Goal: Transaction & Acquisition: Purchase product/service

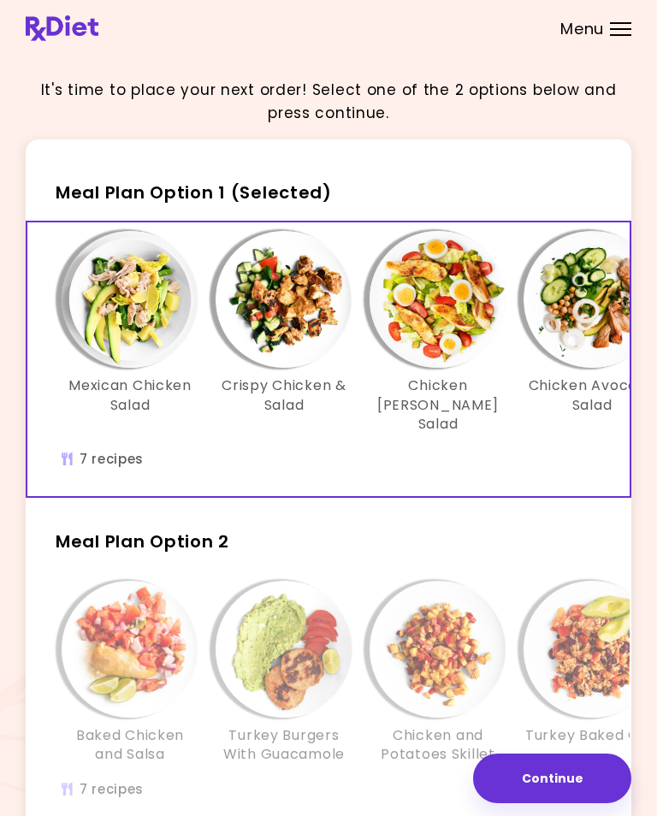
click at [210, 785] on div "Baked Chicken and Salsa Turkey Burgers With Guacamole Chicken and Potatoes Skil…" at bounding box center [591, 699] width 1129 height 254
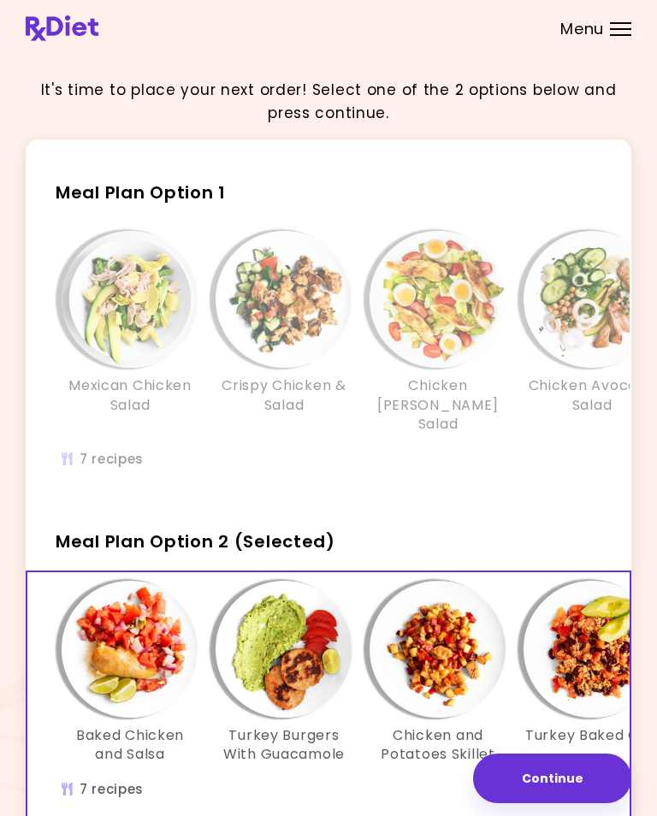
click at [184, 531] on span "Meal Plan Option 2 (Selected)" at bounding box center [196, 541] width 280 height 24
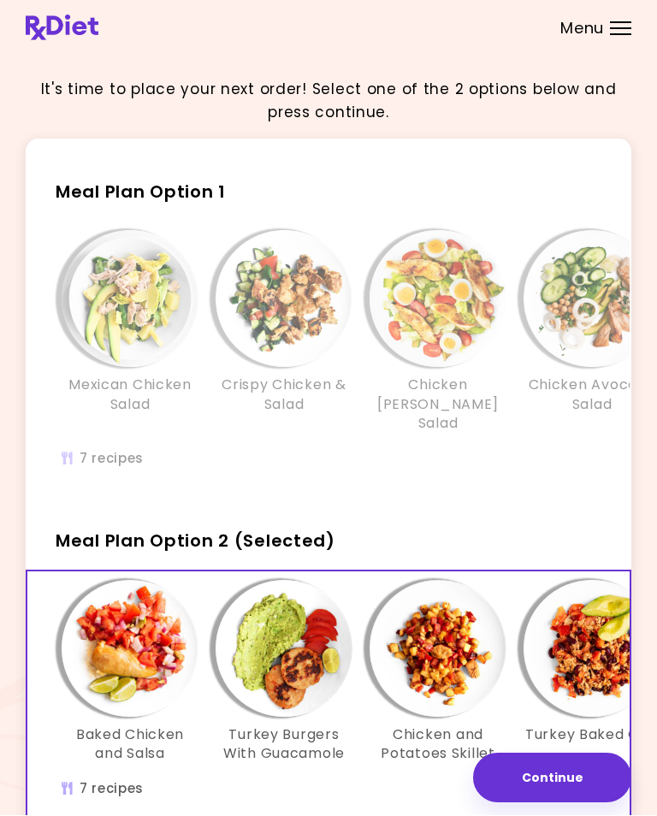
scroll to position [1, 0]
click at [444, 631] on img "Info - Chicken and Potatoes Skillet - Meal Plan Option 2 (Selected)" at bounding box center [437, 648] width 137 height 137
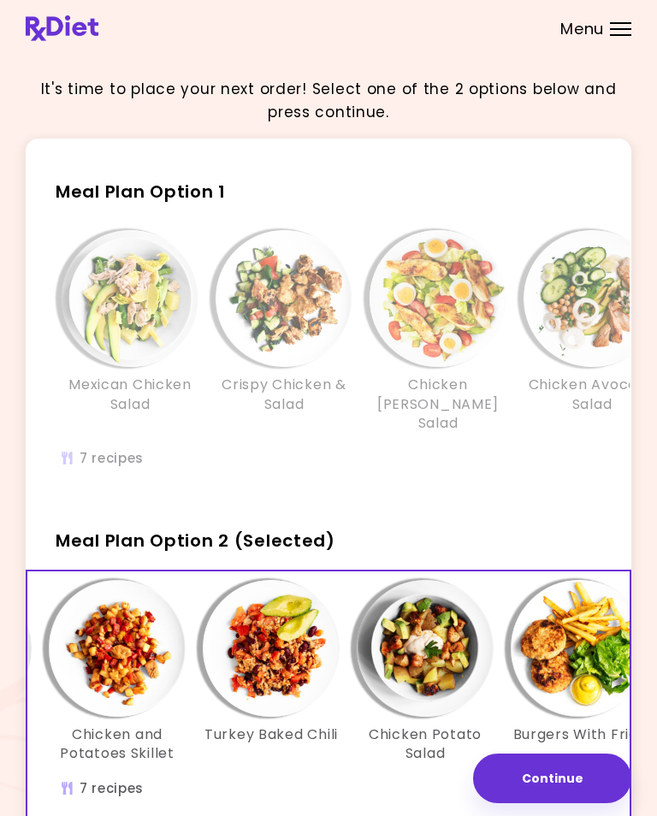
scroll to position [0, 322]
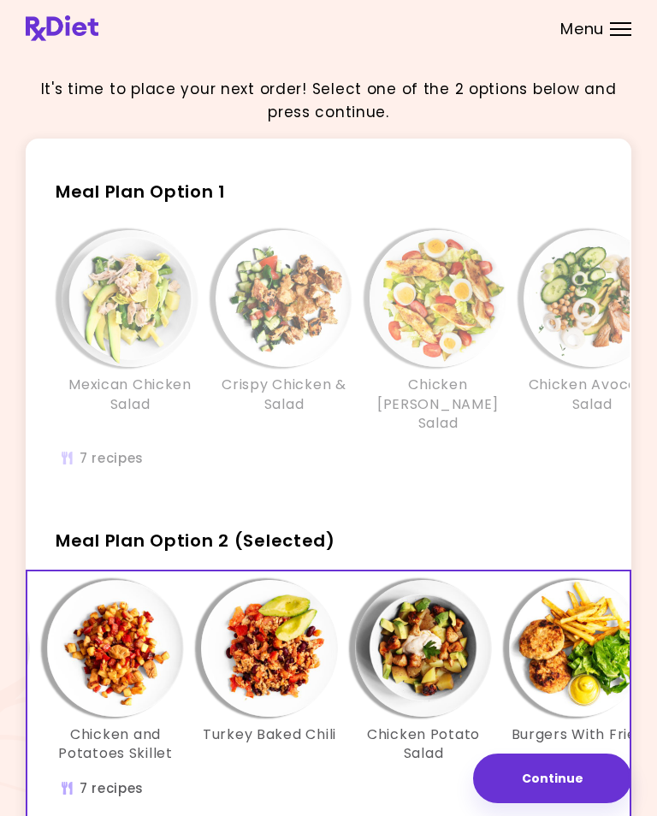
click at [437, 645] on img "Info - Chicken Potato Salad - Meal Plan Option 2 (Selected)" at bounding box center [423, 648] width 137 height 137
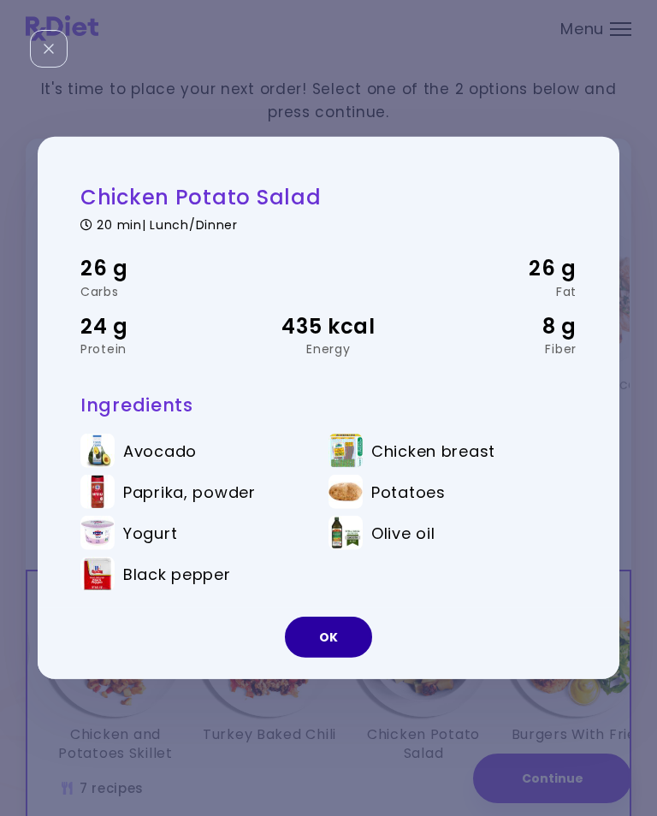
click at [327, 657] on button "OK" at bounding box center [328, 636] width 87 height 41
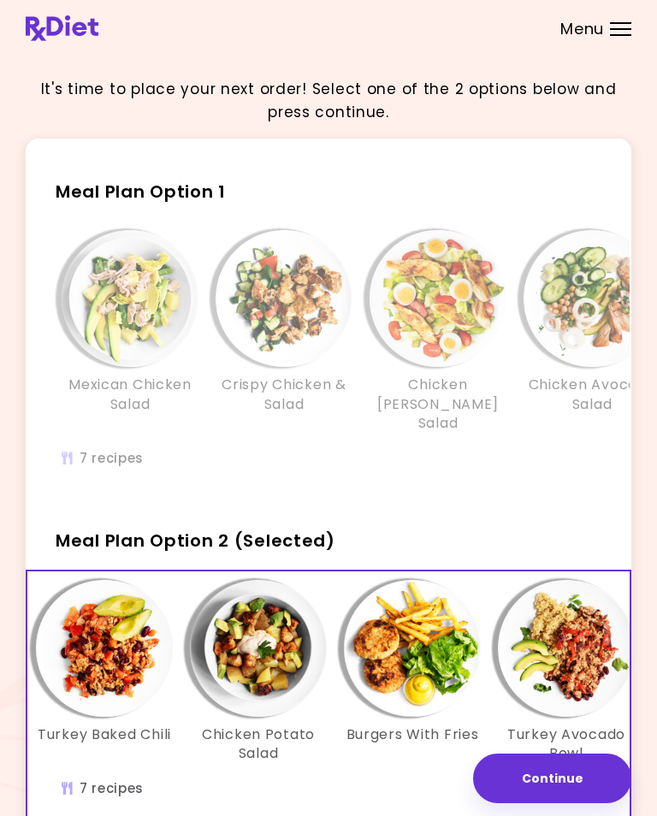
scroll to position [0, 509]
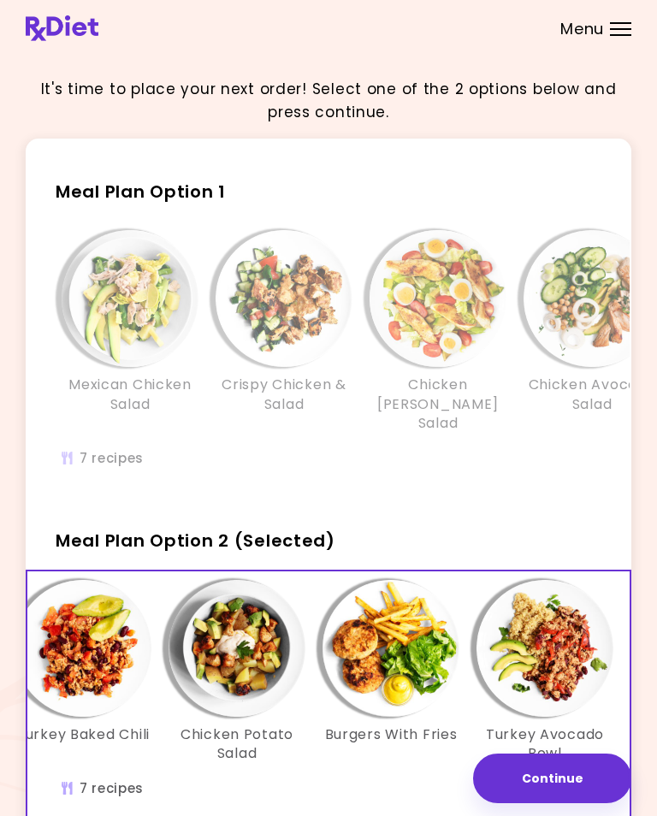
click at [415, 651] on img "Info - Burgers With Fries - Meal Plan Option 2 (Selected)" at bounding box center [390, 648] width 137 height 137
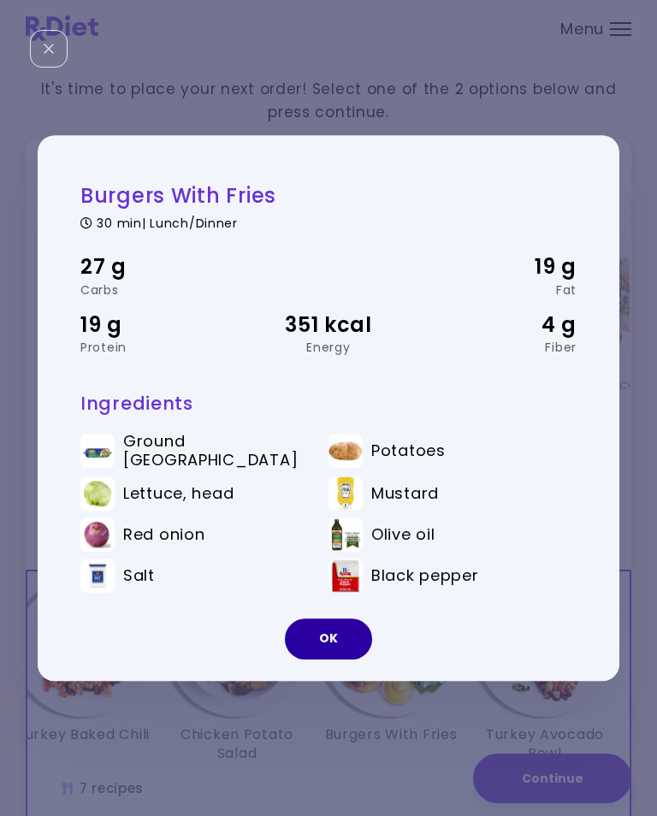
click at [338, 651] on button "OK" at bounding box center [328, 638] width 87 height 41
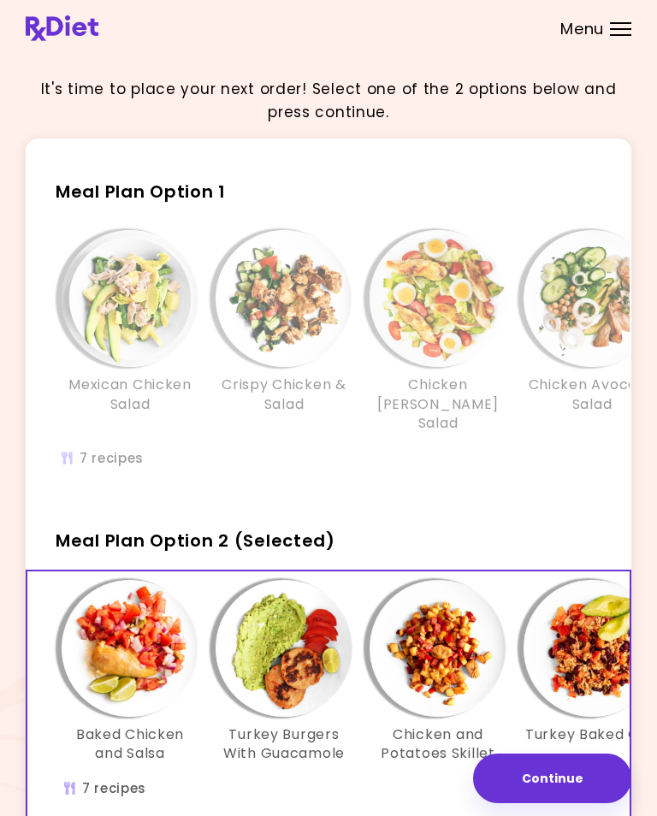
scroll to position [0, 0]
click at [136, 639] on img "Info - Baked Chicken and Salsa - Meal Plan Option 2 (Selected)" at bounding box center [130, 648] width 137 height 137
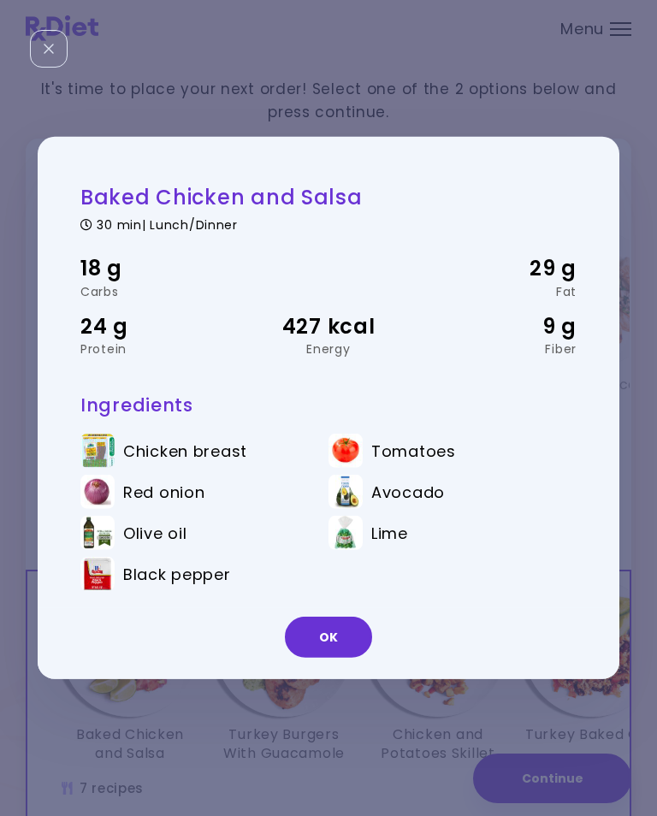
click at [318, 657] on button "OK" at bounding box center [328, 636] width 87 height 41
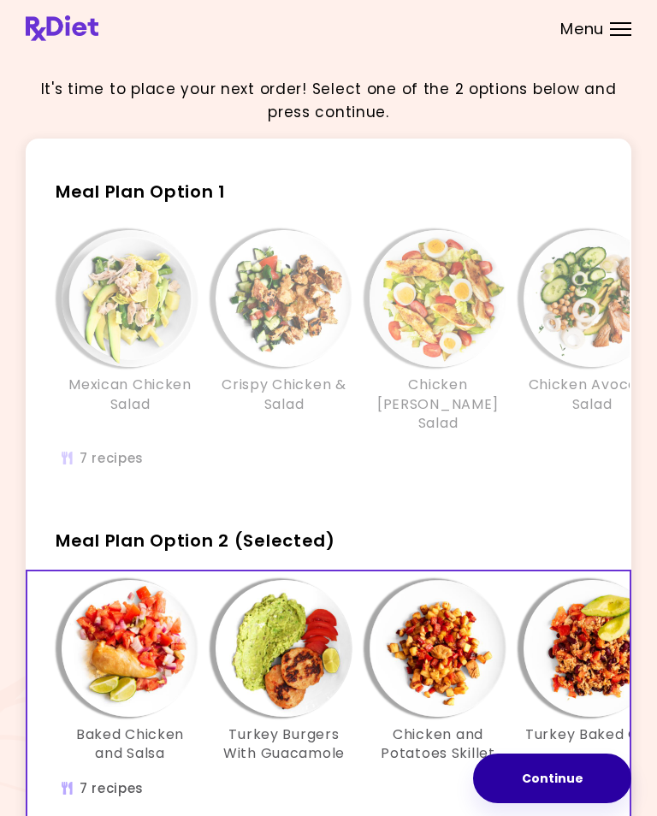
click at [572, 781] on button "Continue" at bounding box center [552, 778] width 158 height 50
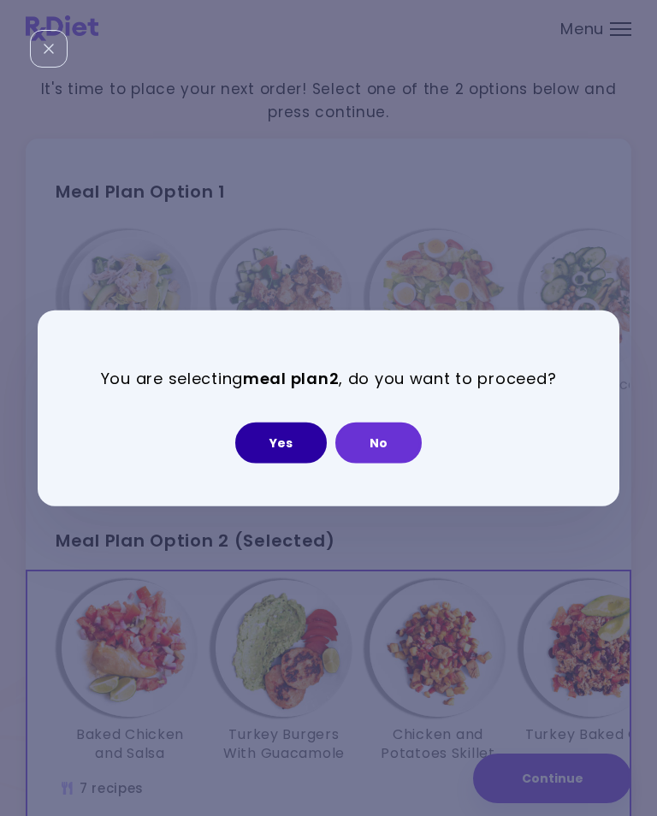
click at [288, 452] on button "Yes" at bounding box center [280, 442] width 91 height 41
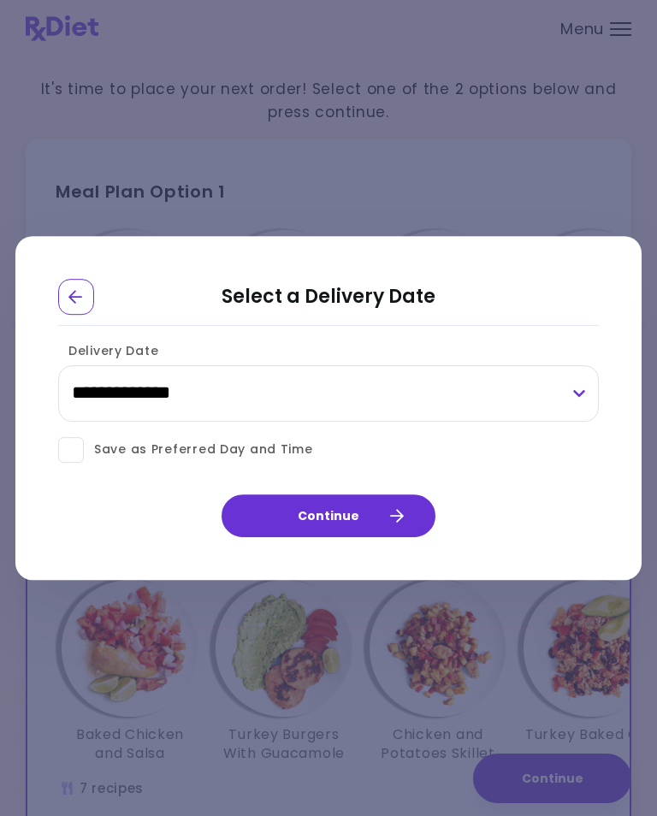
click at [333, 533] on button "Continue" at bounding box center [328, 515] width 214 height 43
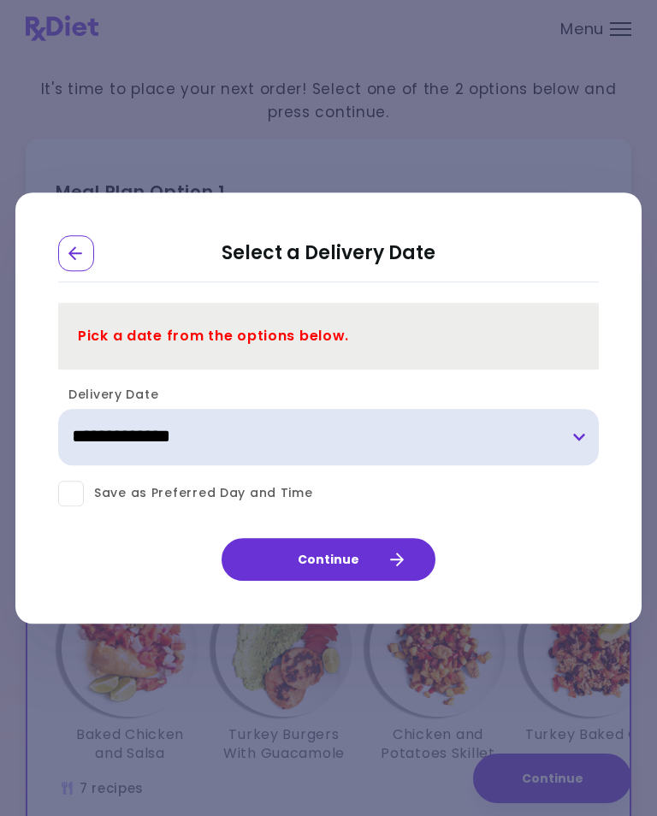
click at [128, 464] on select "**********" at bounding box center [328, 437] width 540 height 56
select select "**********"
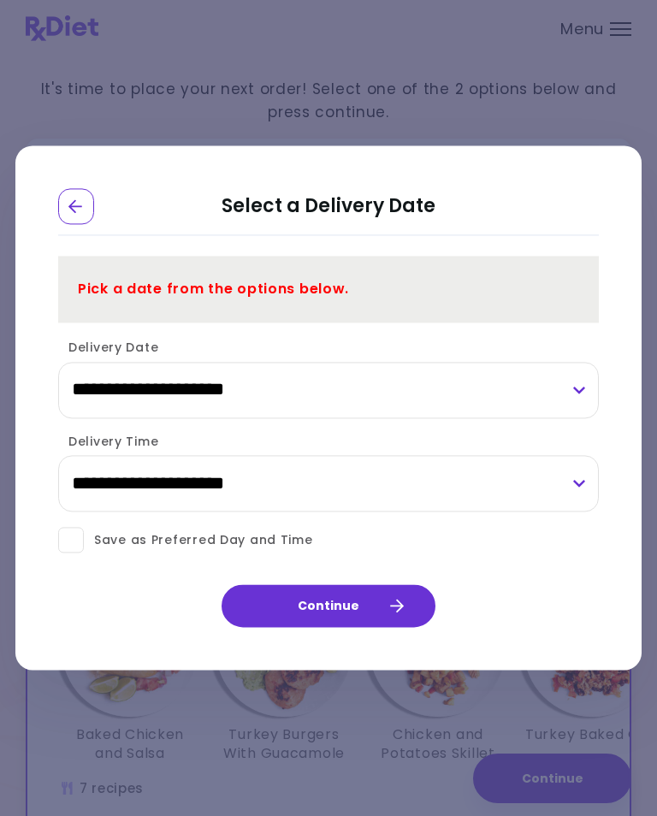
click at [330, 627] on button "Continue" at bounding box center [328, 606] width 214 height 43
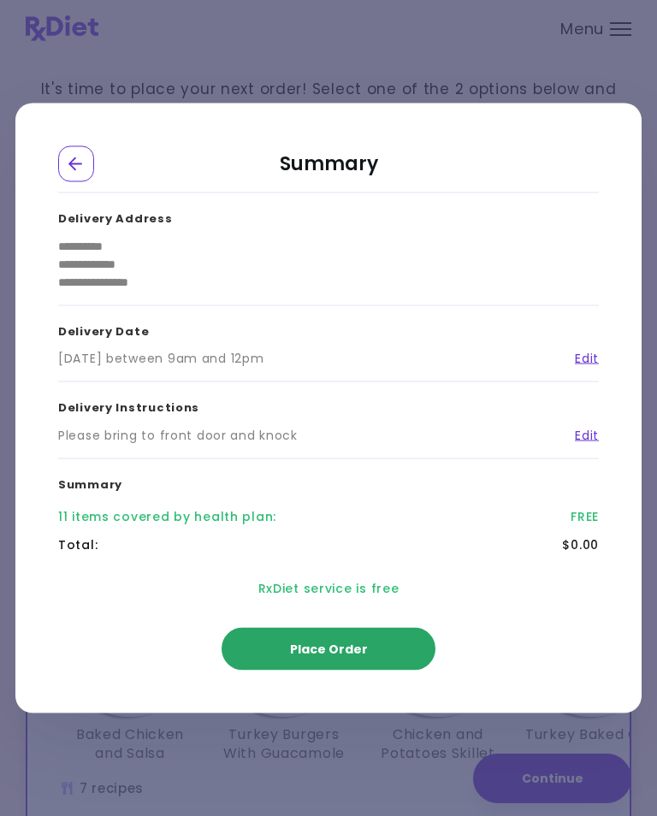
click at [333, 657] on span "Place Order" at bounding box center [329, 648] width 78 height 17
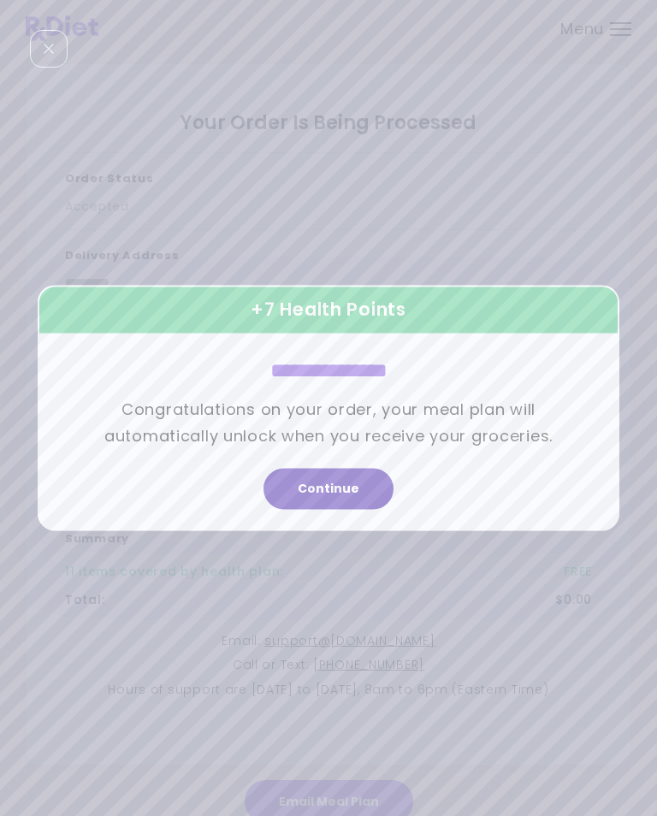
click at [333, 510] on button "Continue" at bounding box center [328, 489] width 130 height 41
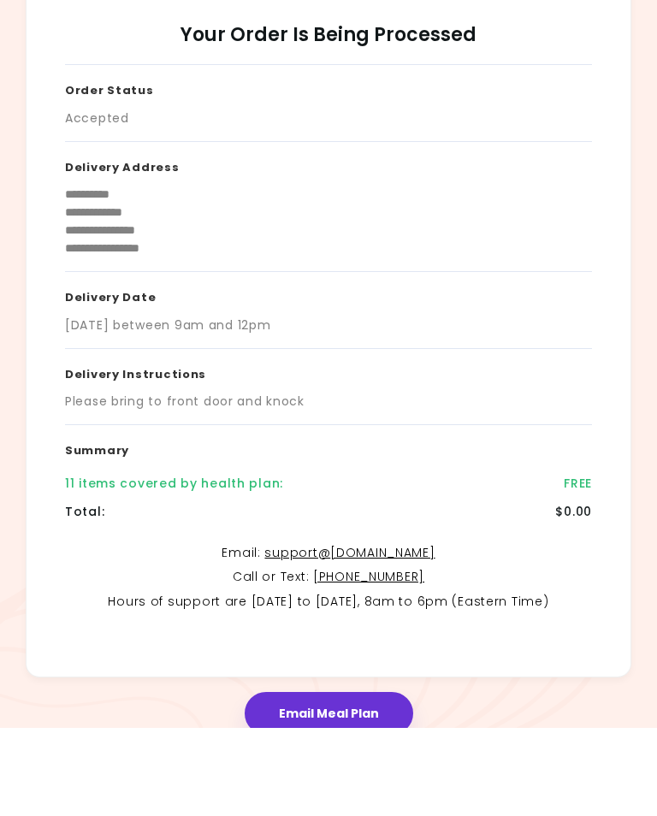
scroll to position [35, 0]
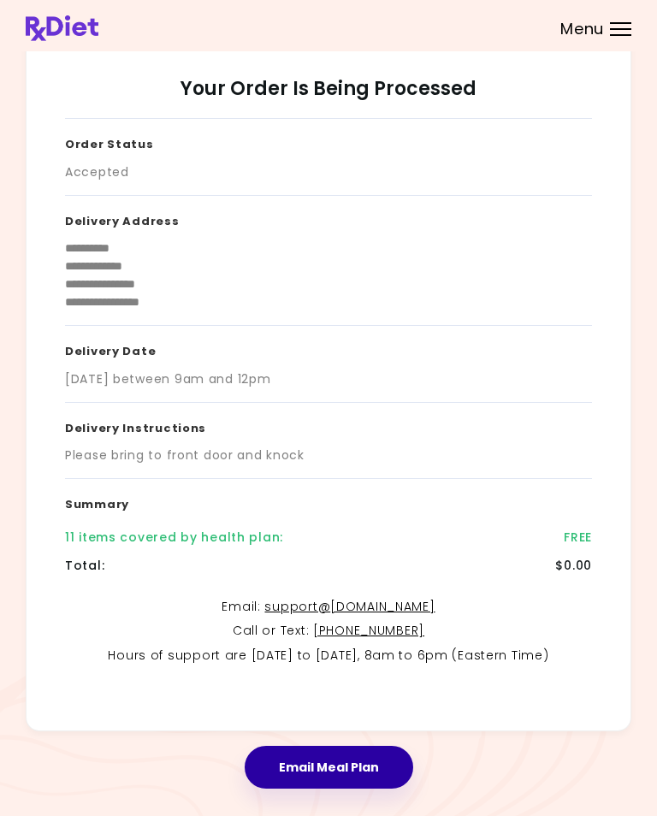
click at [333, 771] on button "Email Meal Plan" at bounding box center [329, 767] width 168 height 43
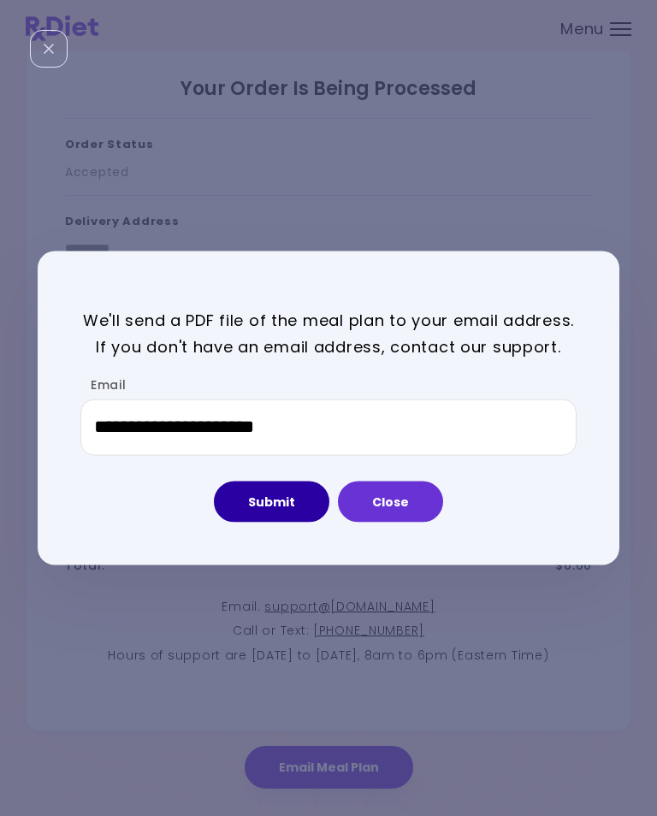
click at [277, 522] on button "Submit" at bounding box center [271, 500] width 115 height 41
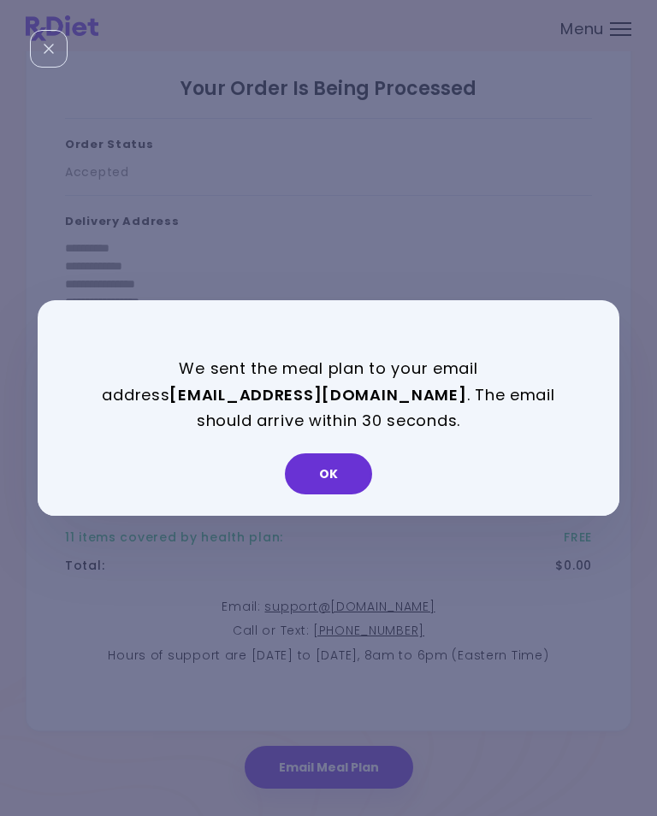
click at [333, 494] on button "OK" at bounding box center [328, 473] width 87 height 41
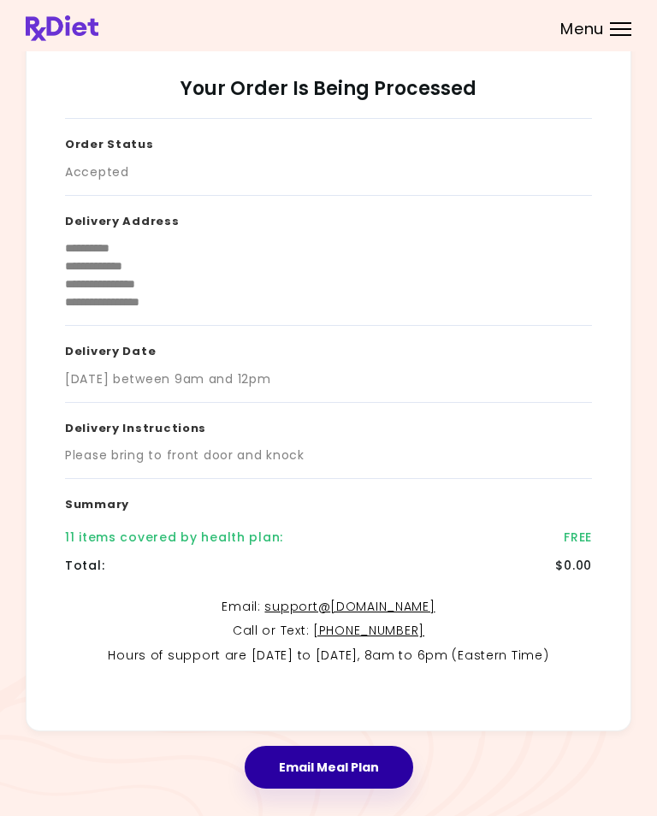
click at [342, 760] on button "Email Meal Plan" at bounding box center [329, 767] width 168 height 43
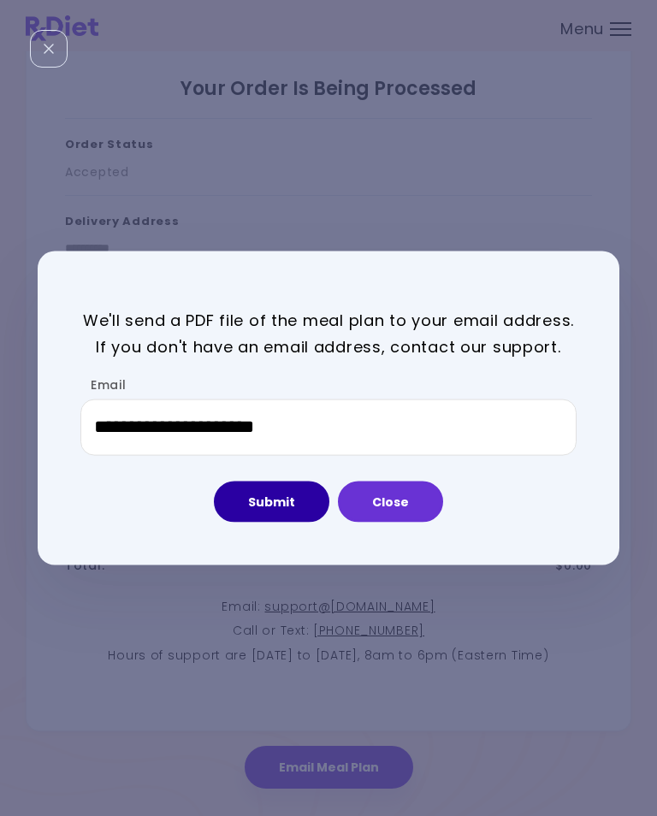
click at [270, 522] on button "Submit" at bounding box center [271, 500] width 115 height 41
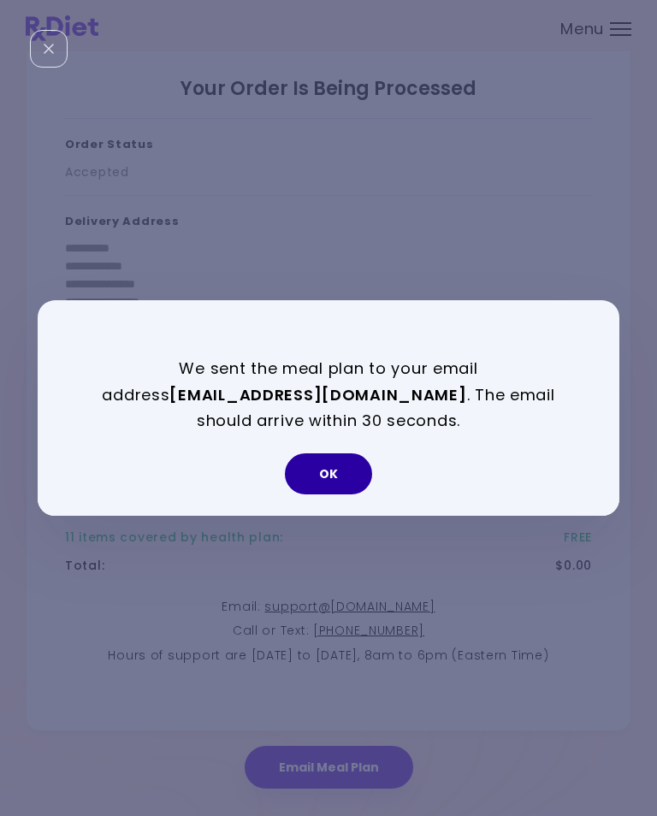
click at [331, 494] on button "OK" at bounding box center [328, 473] width 87 height 41
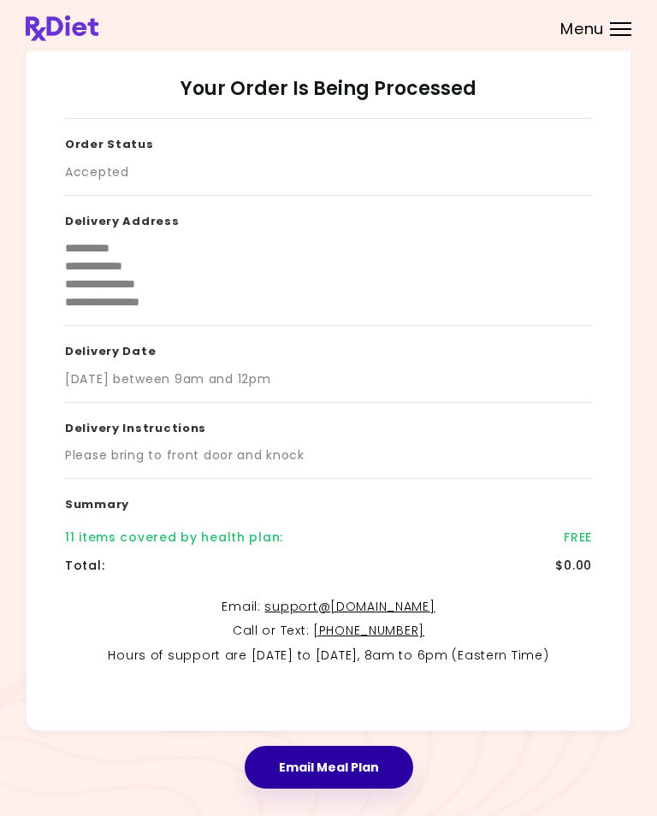
click at [331, 775] on button "Email Meal Plan" at bounding box center [329, 767] width 168 height 43
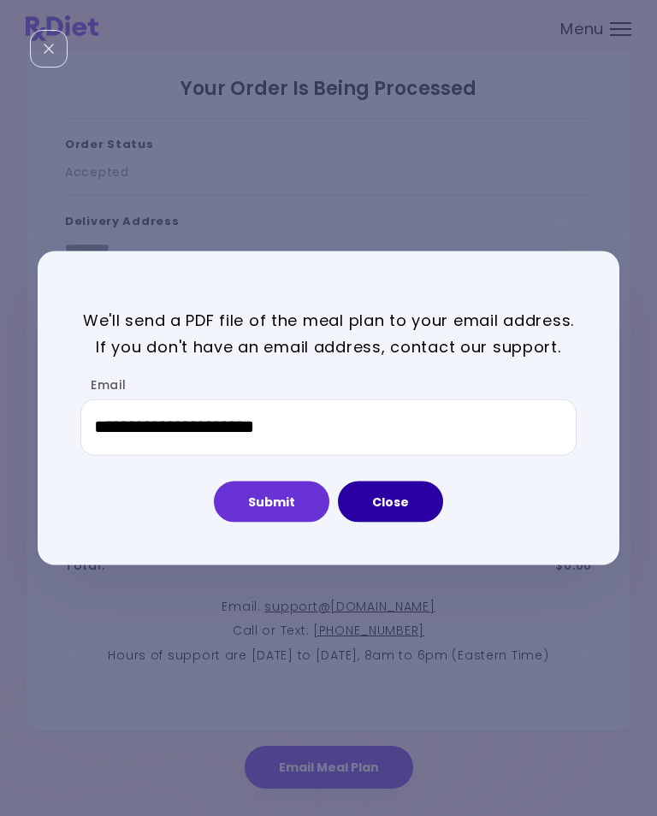
click at [398, 522] on button "Close" at bounding box center [390, 500] width 105 height 41
